Goal: Task Accomplishment & Management: Complete application form

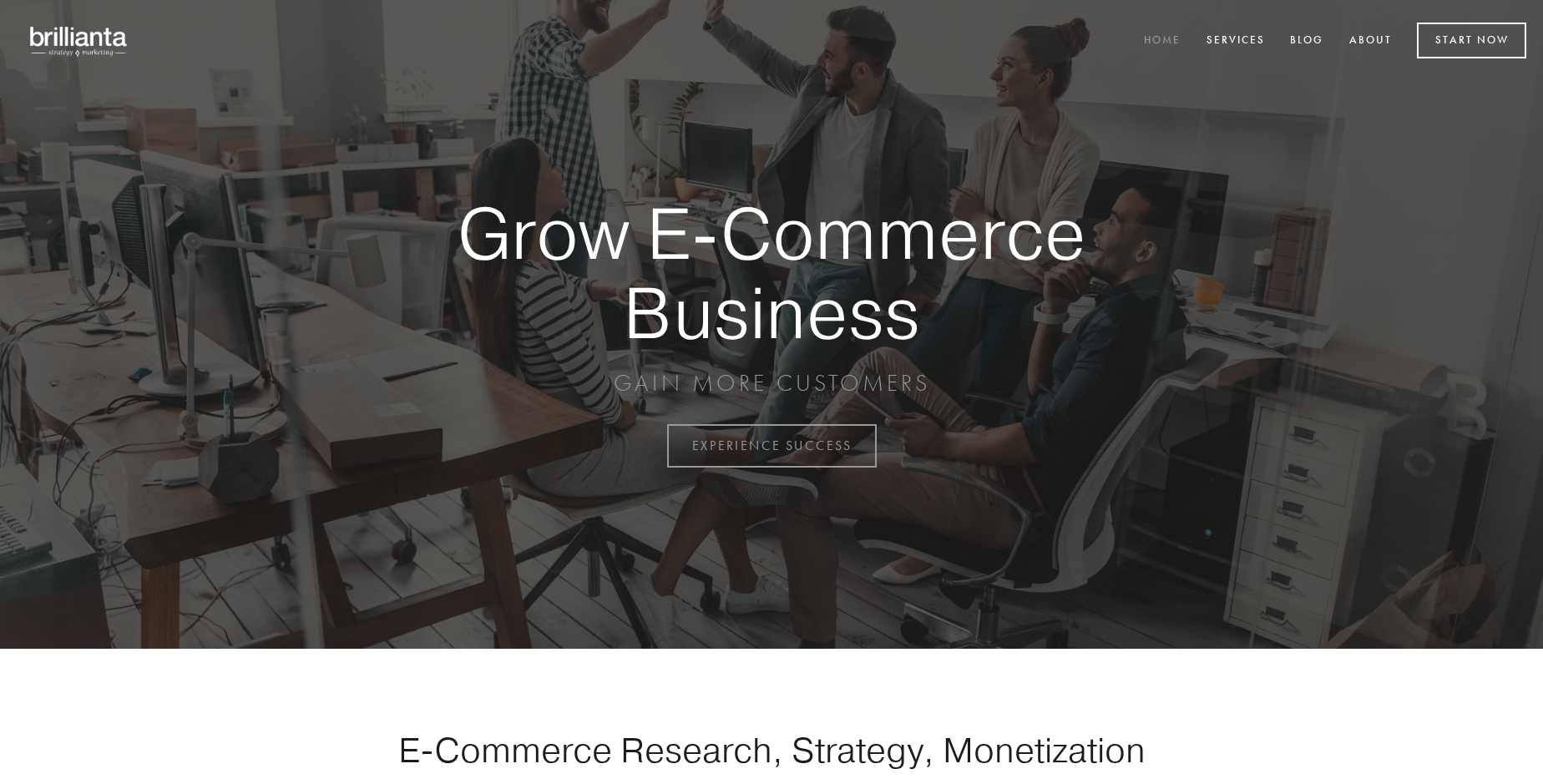
scroll to position [4375, 0]
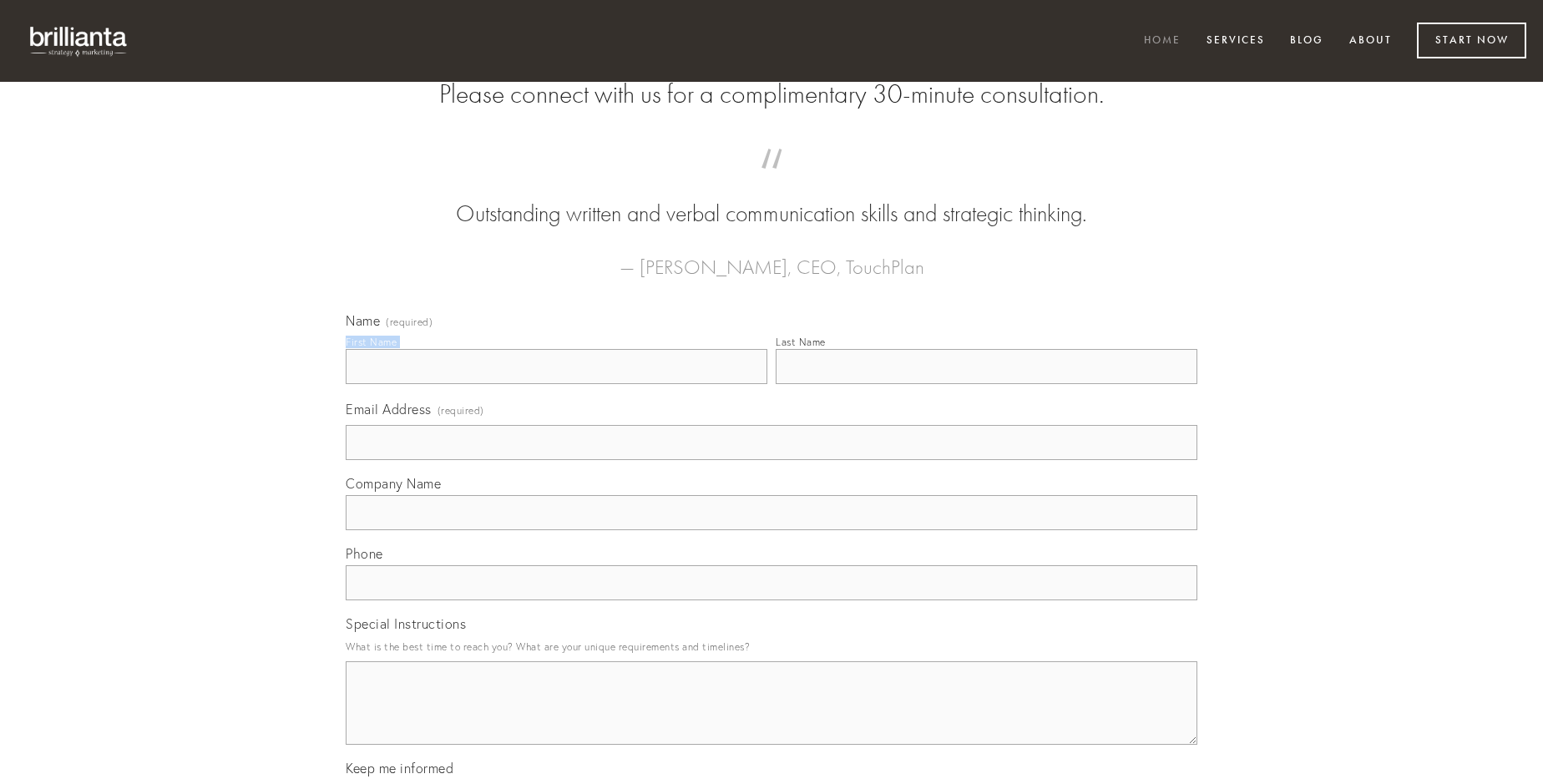
type input "[PERSON_NAME]"
click at [986, 384] on input "Last Name" at bounding box center [986, 367] width 422 height 35
type input "[PERSON_NAME]"
click at [771, 460] on input "Email Address (required)" at bounding box center [771, 442] width 851 height 35
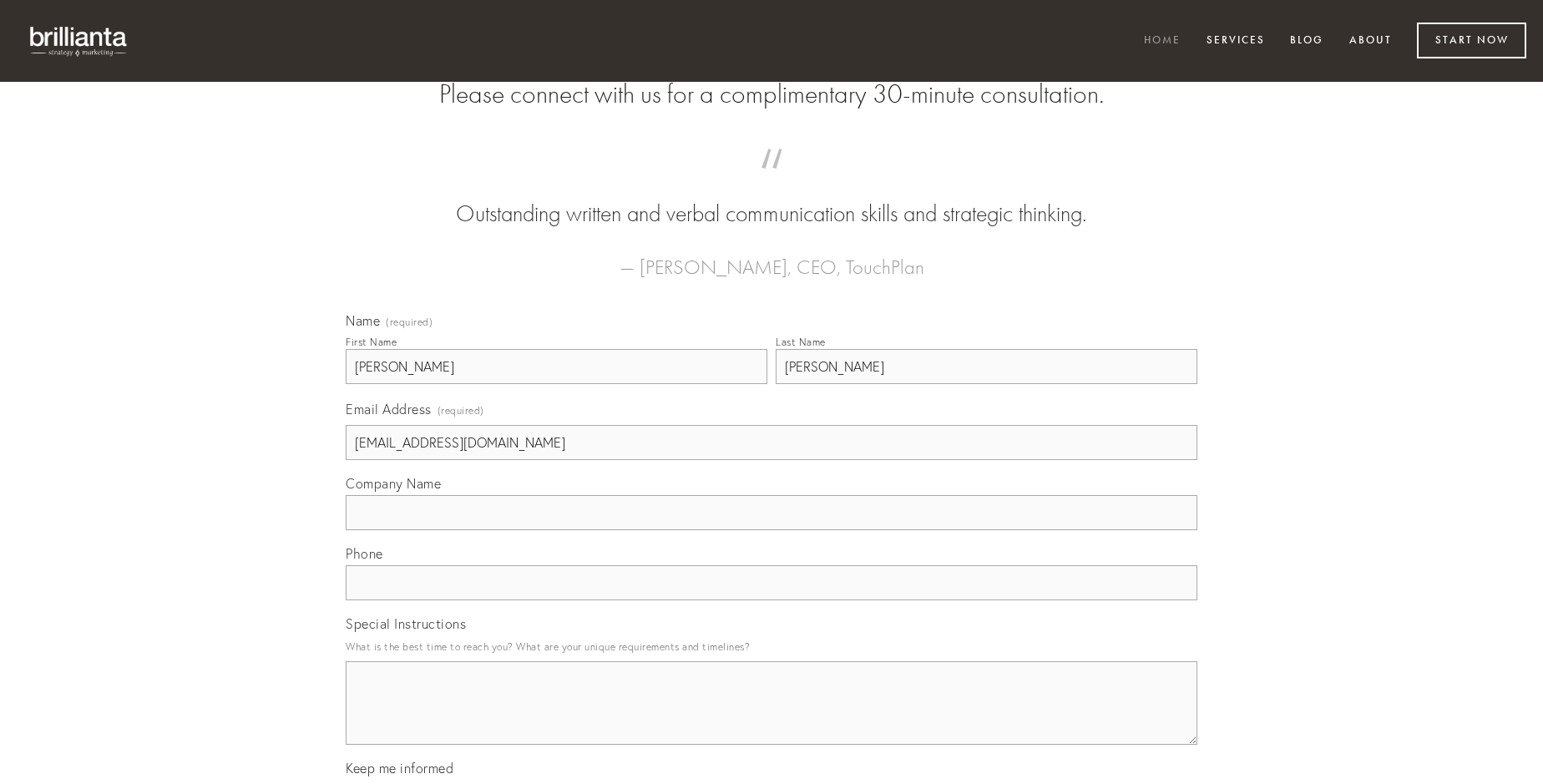
type input "[EMAIL_ADDRESS][DOMAIN_NAME]"
click at [771, 530] on input "Company Name" at bounding box center [771, 513] width 851 height 35
type input "eos"
click at [771, 601] on input "text" at bounding box center [771, 583] width 851 height 35
click at [771, 718] on textarea "Special Instructions" at bounding box center [771, 703] width 851 height 84
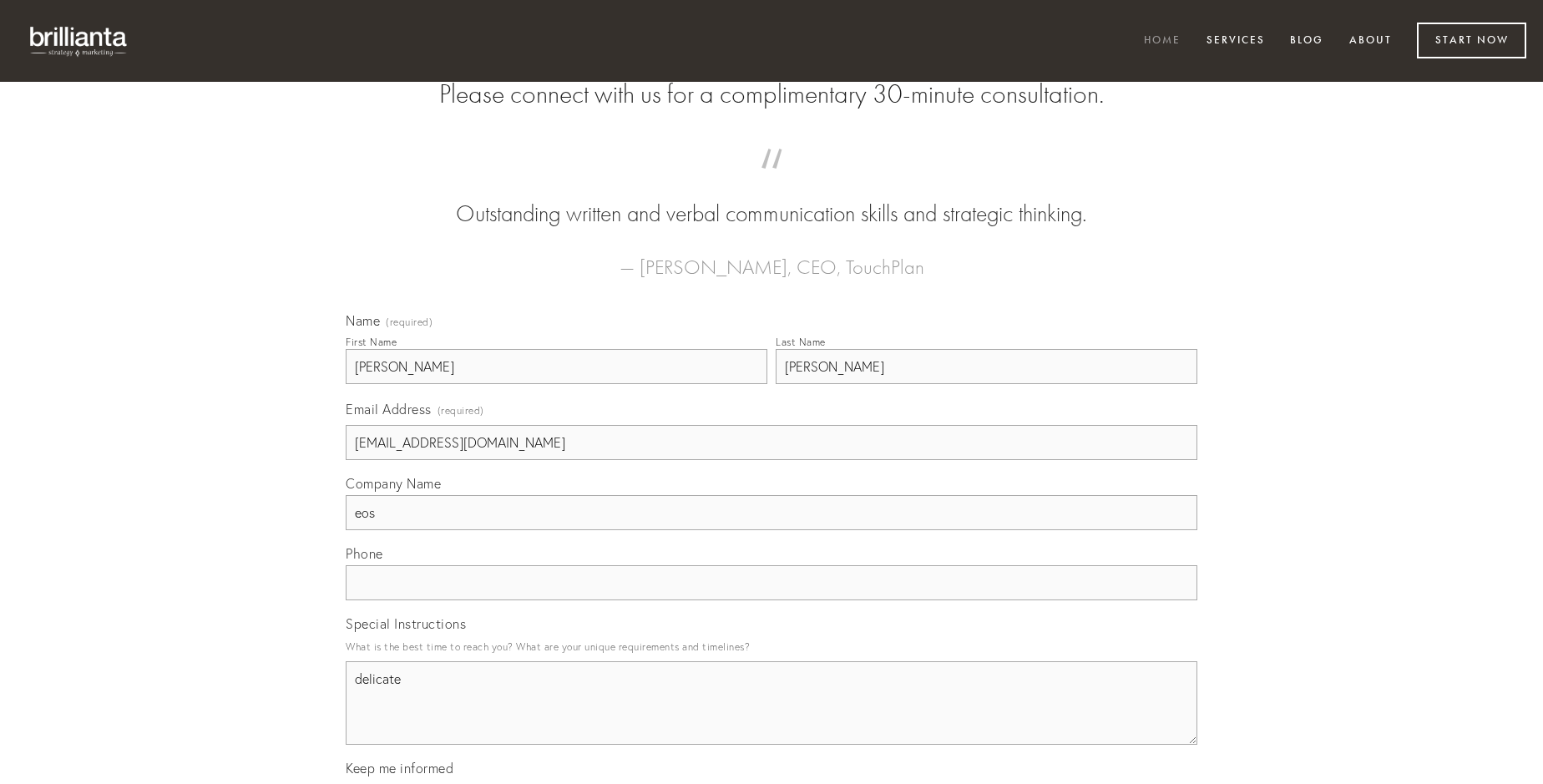
type textarea "delicate"
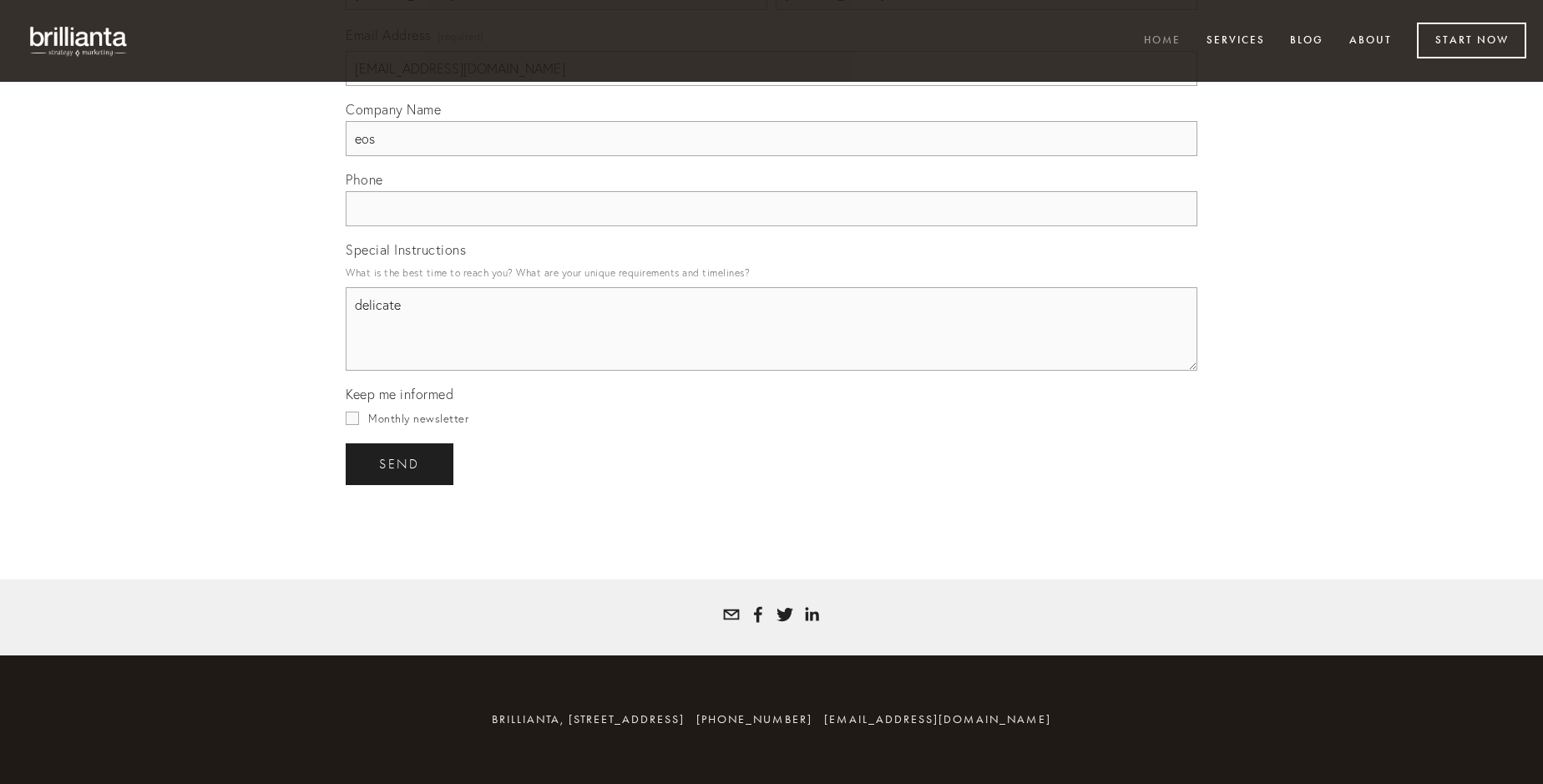
click at [400, 464] on span "send" at bounding box center [399, 464] width 41 height 15
